Goal: Transaction & Acquisition: Download file/media

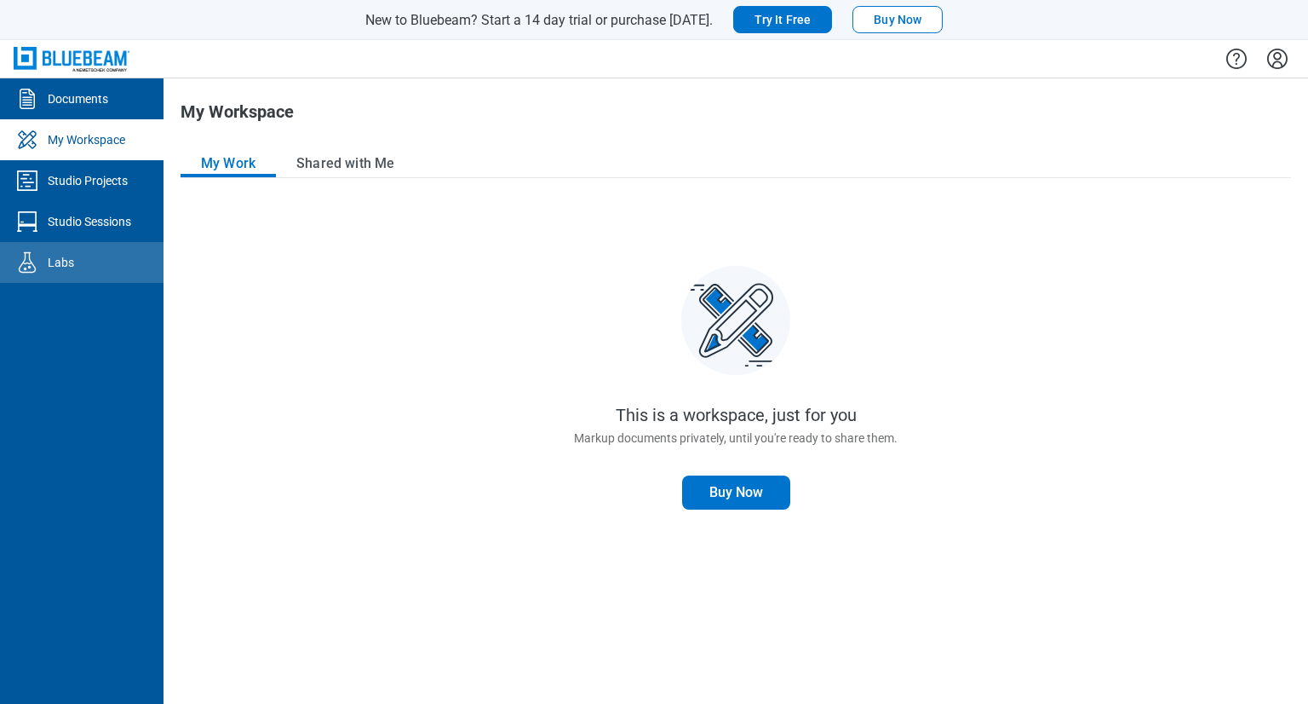
click at [41, 254] on div at bounding box center [31, 262] width 34 height 27
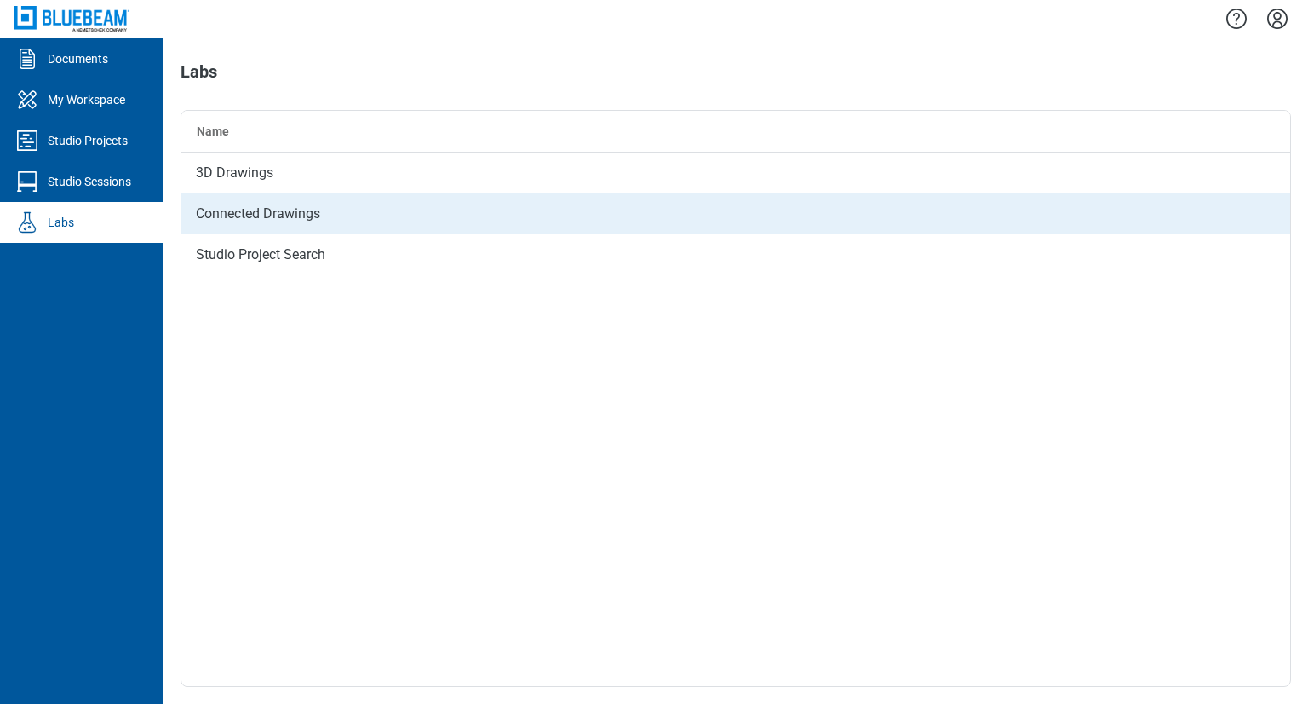
click at [238, 215] on div "Connected Drawings" at bounding box center [735, 213] width 1109 height 41
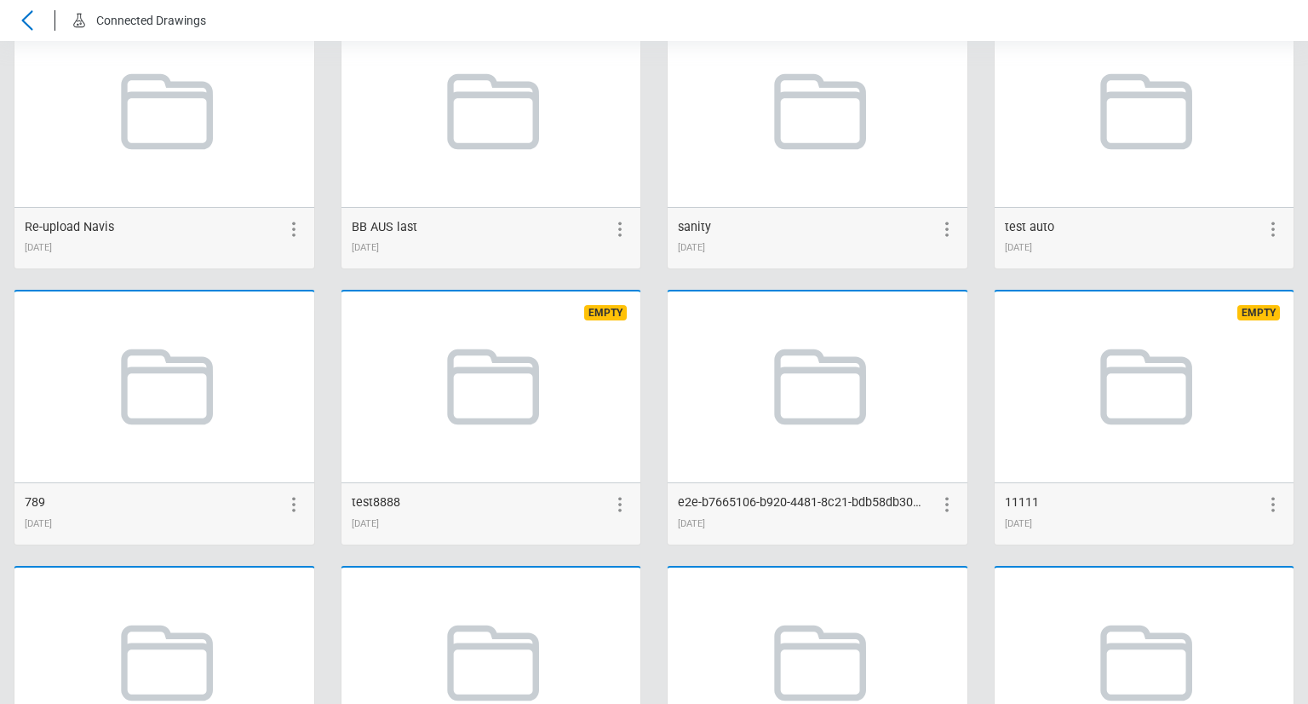
scroll to position [3301, 0]
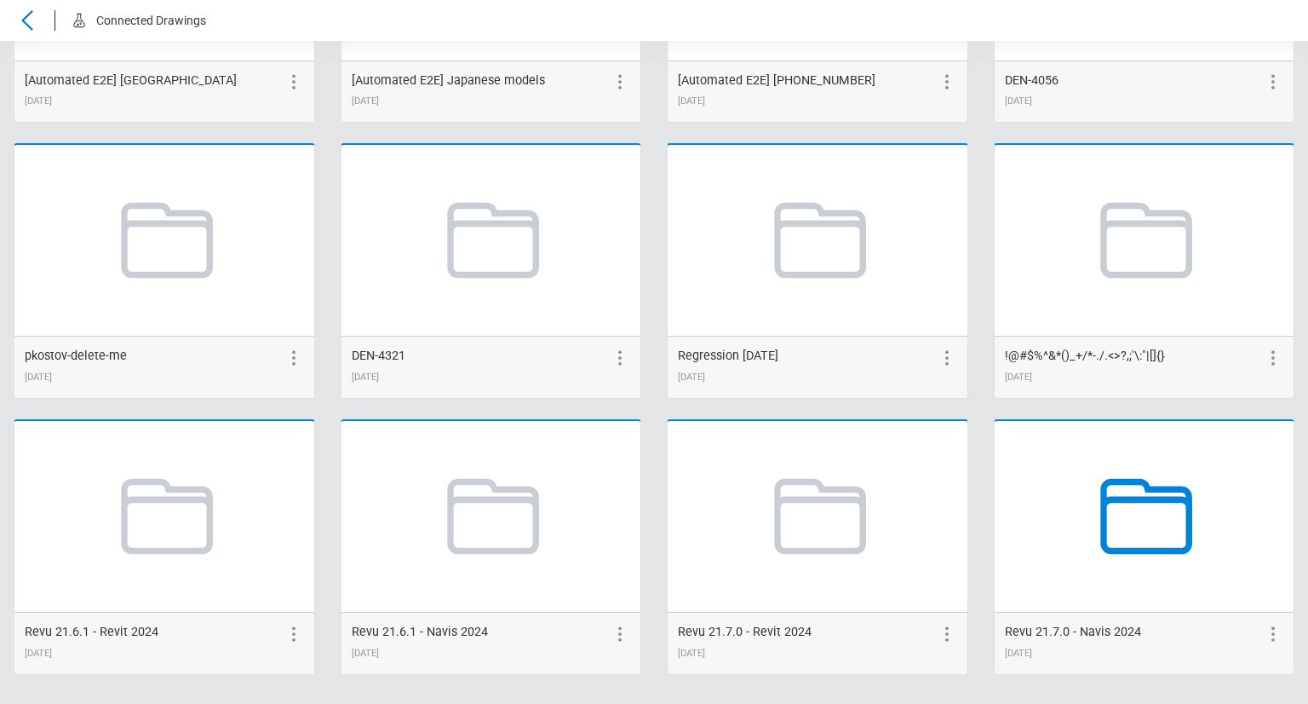
click at [1080, 518] on icon at bounding box center [1143, 515] width 129 height 129
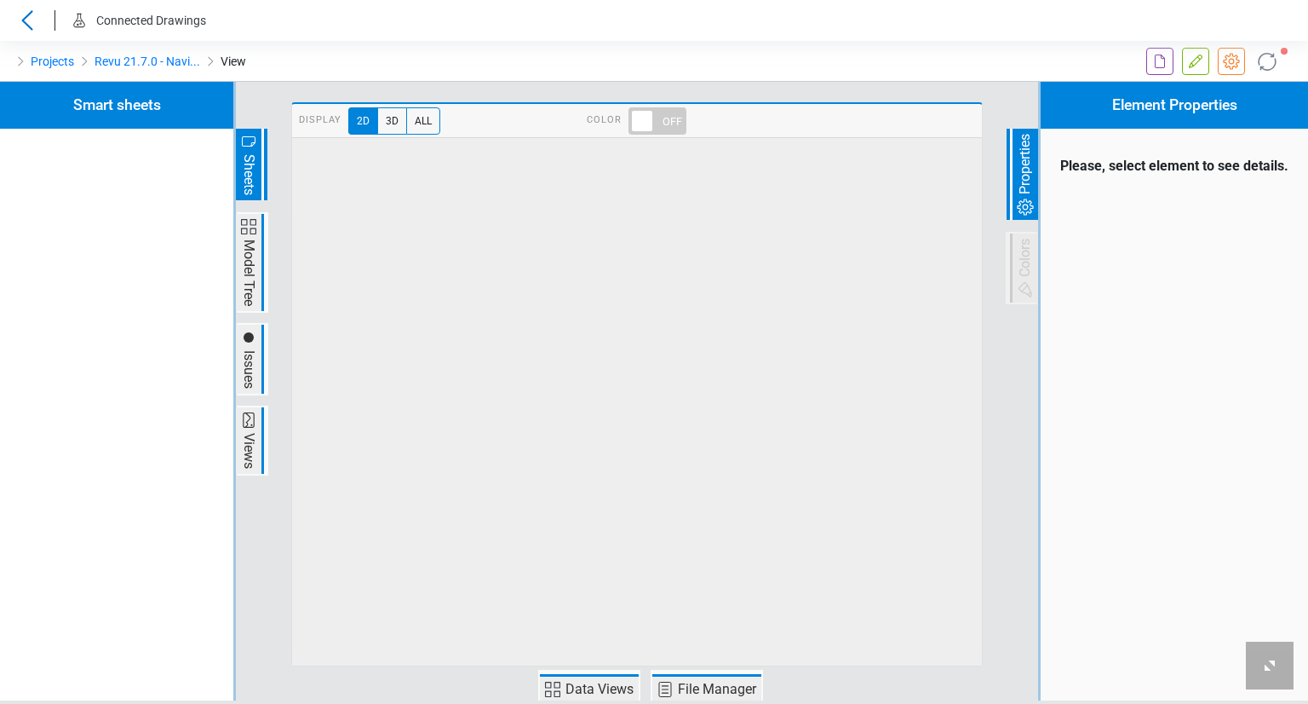
click at [574, 681] on span "Data Views" at bounding box center [599, 689] width 73 height 20
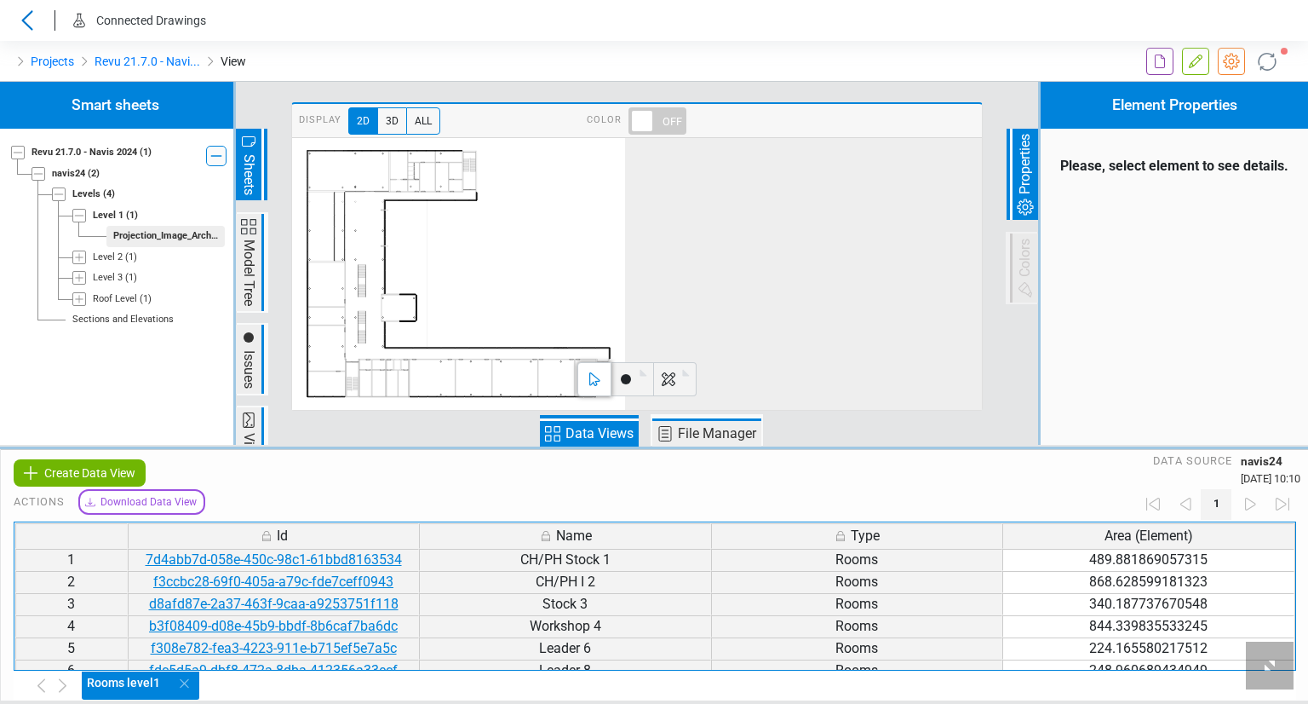
click at [155, 494] on span "Download Data View" at bounding box center [149, 501] width 96 height 15
click at [124, 505] on span "Download Data View" at bounding box center [149, 501] width 96 height 15
click at [124, 497] on span "Download Data View" at bounding box center [149, 501] width 96 height 15
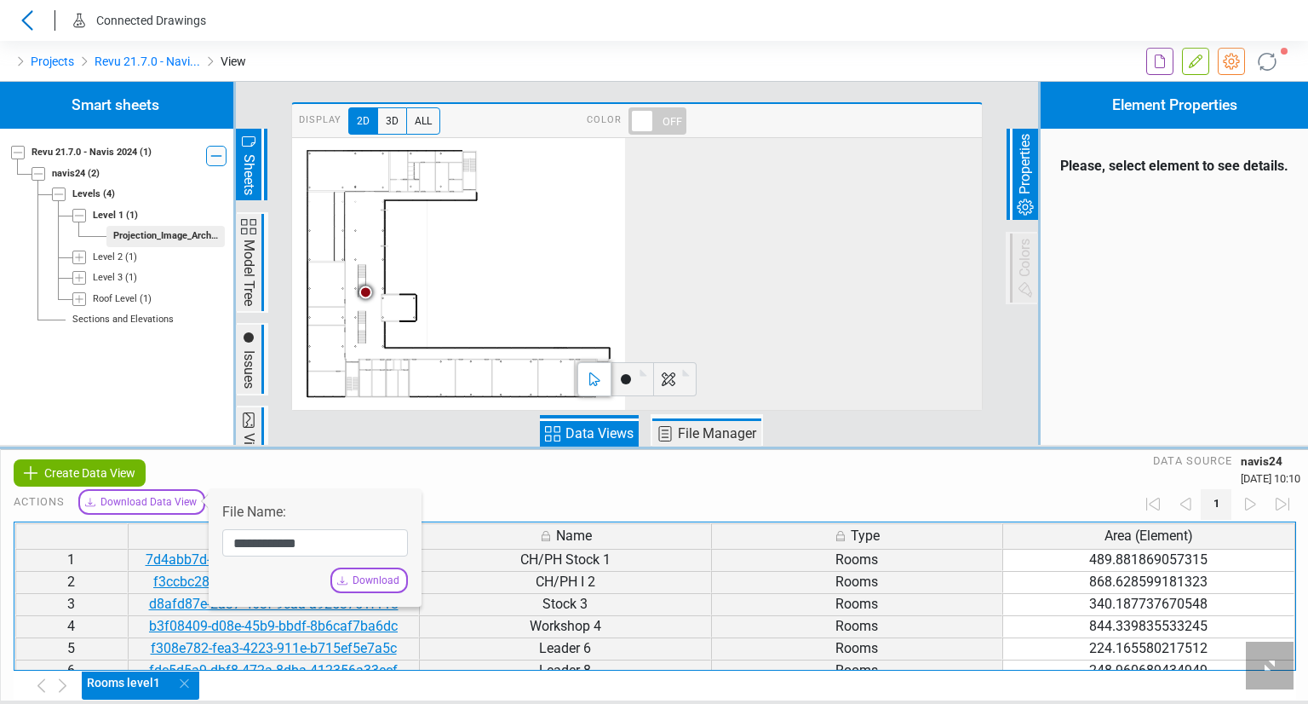
click at [376, 586] on span "Download" at bounding box center [376, 579] width 47 height 15
